Goal: Navigation & Orientation: Understand site structure

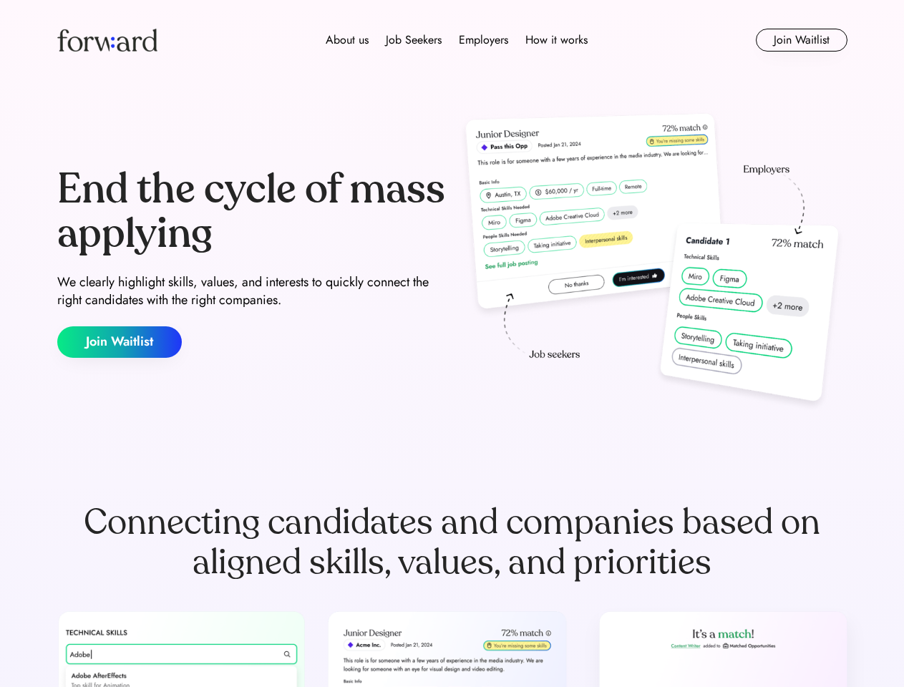
click at [452, 344] on div "End the cycle of mass applying We clearly highlight skills, values, and interes…" at bounding box center [452, 263] width 790 height 308
click at [452, 40] on div "About us Job Seekers Employers How it works" at bounding box center [457, 39] width 564 height 17
click at [107, 40] on img at bounding box center [107, 40] width 100 height 23
click at [457, 40] on div "About us Job Seekers Employers How it works" at bounding box center [457, 39] width 564 height 17
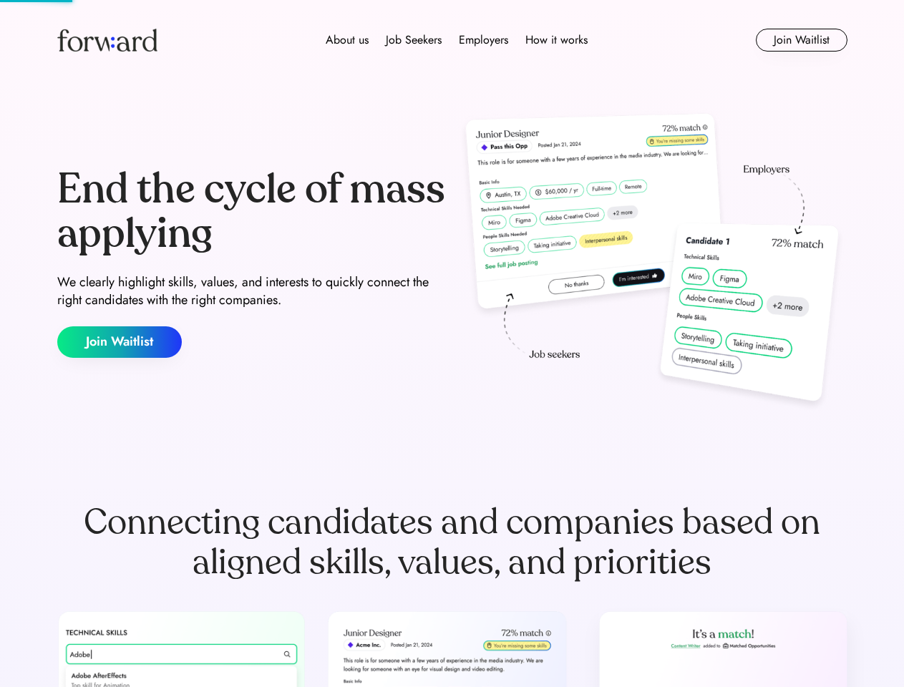
click at [347, 40] on div "About us" at bounding box center [347, 39] width 43 height 17
click at [414, 40] on div "Job Seekers" at bounding box center [414, 39] width 56 height 17
click at [483, 40] on div "Employers" at bounding box center [483, 39] width 49 height 17
click at [555, 40] on div "How it works" at bounding box center [556, 39] width 62 height 17
click at [801, 40] on button "Join Waitlist" at bounding box center [802, 40] width 92 height 23
